Goal: Navigation & Orientation: Find specific page/section

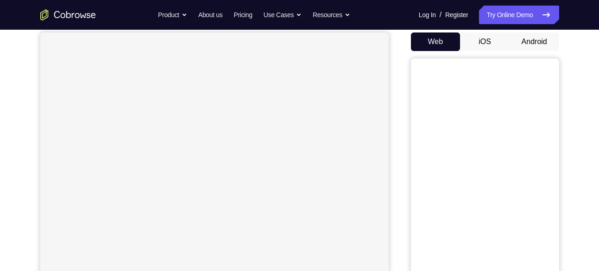
click at [530, 41] on button "Android" at bounding box center [535, 41] width 50 height 19
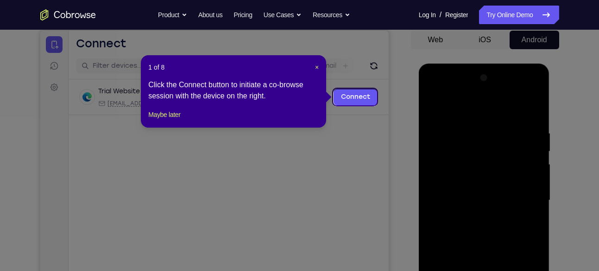
scroll to position [89, 0]
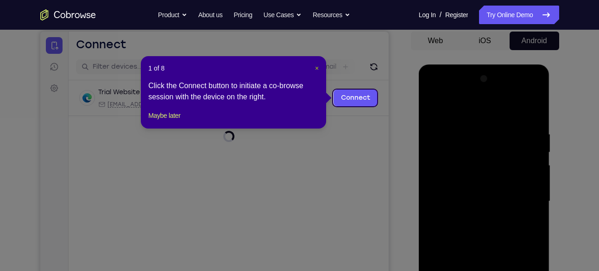
click at [316, 68] on span "×" at bounding box center [317, 67] width 4 height 7
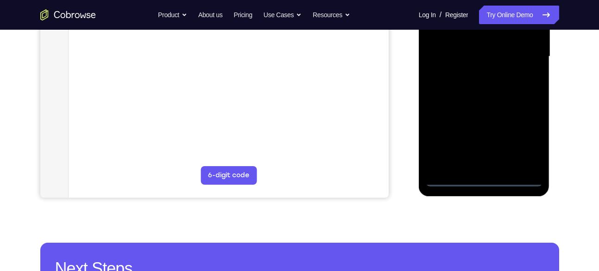
scroll to position [236, 0]
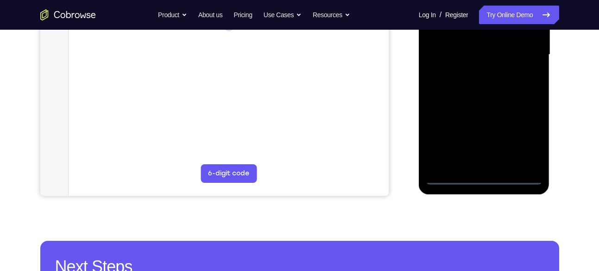
click at [482, 175] on div at bounding box center [484, 55] width 117 height 260
click at [525, 134] on div at bounding box center [484, 55] width 117 height 260
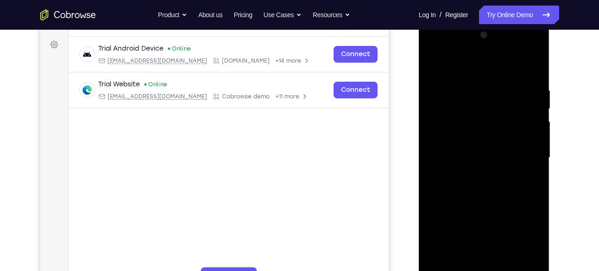
scroll to position [133, 0]
click at [479, 66] on div at bounding box center [484, 157] width 117 height 260
click at [524, 152] on div at bounding box center [484, 157] width 117 height 260
click at [474, 170] on div at bounding box center [484, 157] width 117 height 260
click at [475, 201] on div at bounding box center [484, 157] width 117 height 260
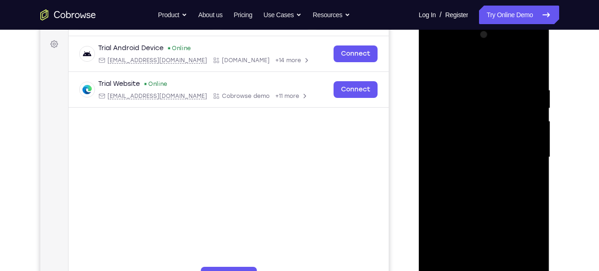
click at [469, 147] on div at bounding box center [484, 157] width 117 height 260
click at [454, 151] on div at bounding box center [484, 157] width 117 height 260
click at [457, 147] on div at bounding box center [484, 157] width 117 height 260
click at [456, 165] on div at bounding box center [484, 157] width 117 height 260
click at [465, 207] on div at bounding box center [484, 157] width 117 height 260
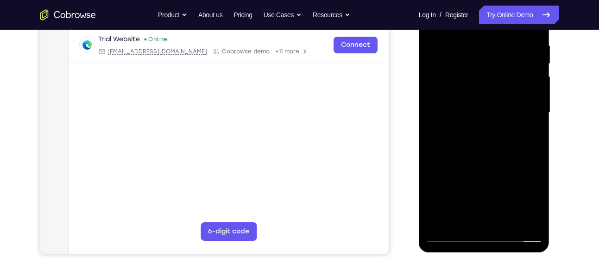
scroll to position [179, 0]
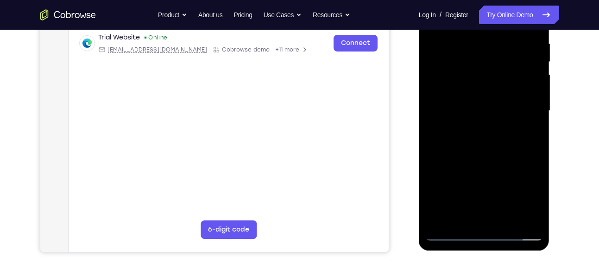
click at [480, 94] on div at bounding box center [484, 111] width 117 height 260
drag, startPoint x: 469, startPoint y: 211, endPoint x: 476, endPoint y: 137, distance: 74.0
click at [476, 137] on div at bounding box center [484, 111] width 117 height 260
click at [483, 212] on div at bounding box center [484, 111] width 117 height 260
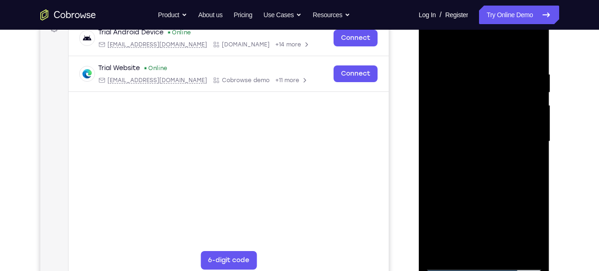
scroll to position [155, 0]
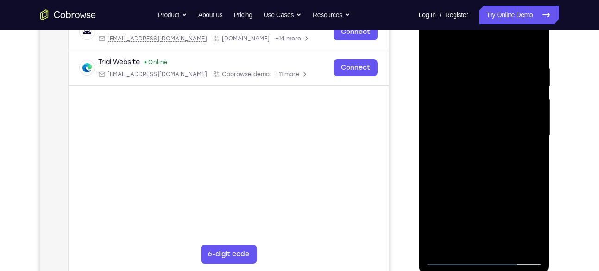
click at [453, 136] on div at bounding box center [484, 136] width 117 height 260
click at [467, 166] on div at bounding box center [484, 136] width 117 height 260
click at [473, 170] on div at bounding box center [484, 136] width 117 height 260
click at [522, 38] on div at bounding box center [484, 136] width 117 height 260
click at [529, 42] on div at bounding box center [484, 136] width 117 height 260
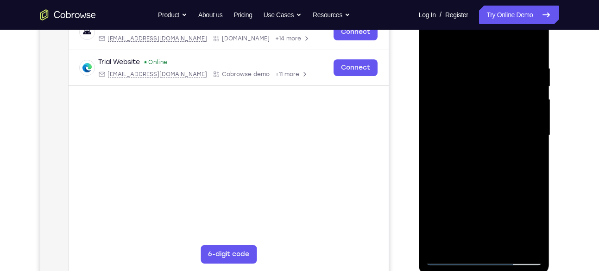
click at [528, 36] on div at bounding box center [484, 136] width 117 height 260
click at [527, 40] on div at bounding box center [484, 136] width 117 height 260
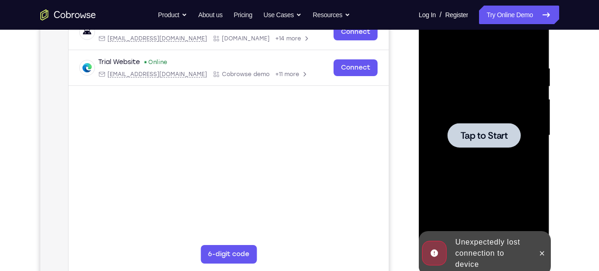
click at [525, 38] on div at bounding box center [484, 136] width 117 height 260
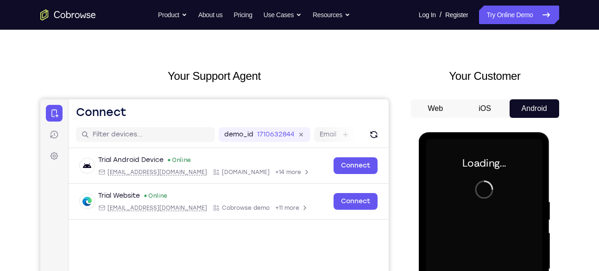
scroll to position [13, 0]
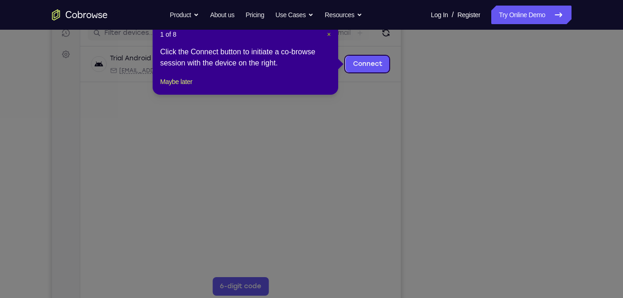
click at [327, 33] on span "×" at bounding box center [329, 34] width 4 height 7
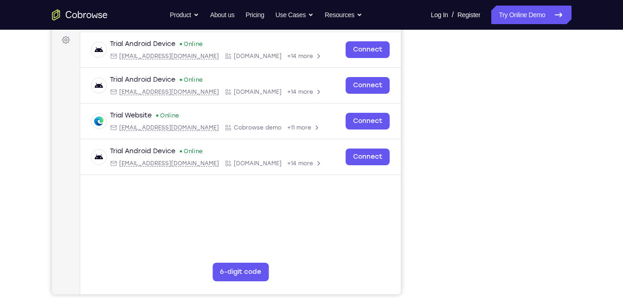
scroll to position [136, 0]
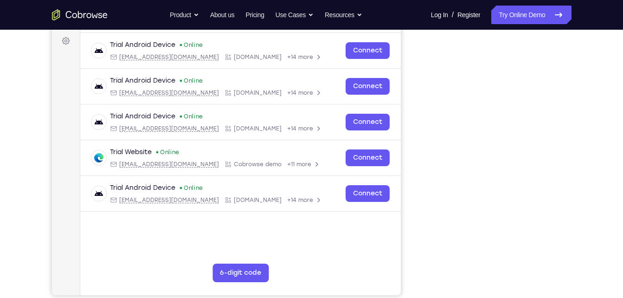
drag, startPoint x: 555, startPoint y: 280, endPoint x: 399, endPoint y: 262, distance: 156.8
click at [399, 262] on main "demo_id 3670997232 3670997232 Email User ID Device ID Device name 6-digit code …" at bounding box center [240, 161] width 320 height 311
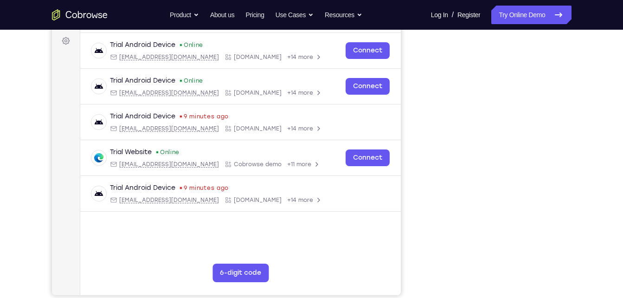
scroll to position [137, 0]
drag, startPoint x: 430, startPoint y: 252, endPoint x: 403, endPoint y: 247, distance: 27.4
click at [403, 247] on div "Your Support Agent Your Customer Web iOS Android" at bounding box center [311, 123] width 519 height 343
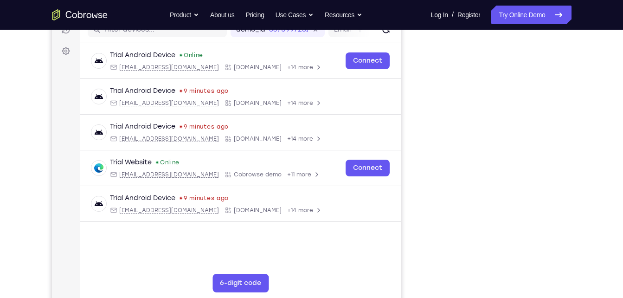
scroll to position [126, 0]
drag, startPoint x: 563, startPoint y: 207, endPoint x: 418, endPoint y: 229, distance: 146.3
click at [418, 229] on div "Your Support Agent Your Customer Web iOS Android" at bounding box center [311, 134] width 519 height 343
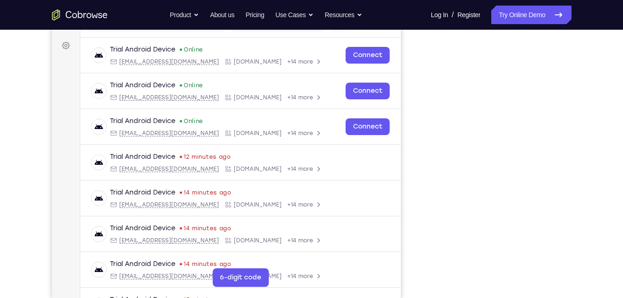
scroll to position [132, 0]
